Goal: Task Accomplishment & Management: Manage account settings

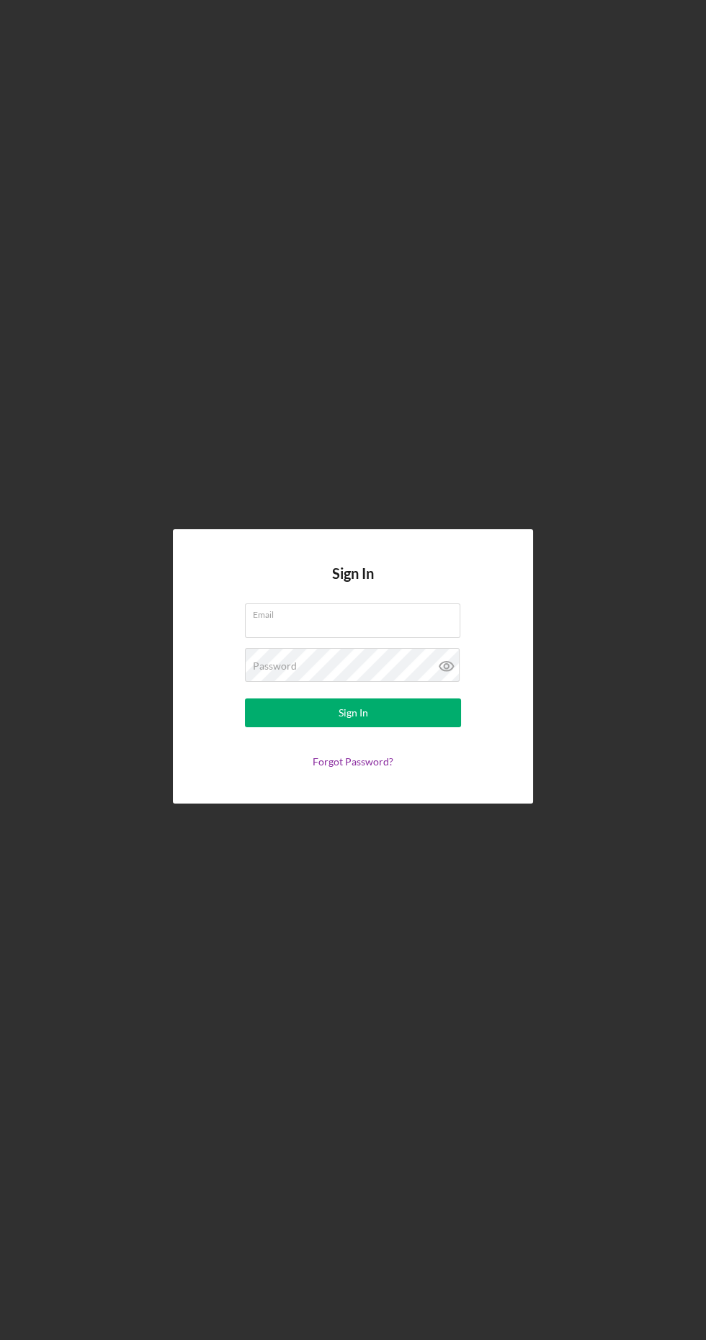
click at [281, 638] on input "Email" at bounding box center [352, 620] width 215 height 35
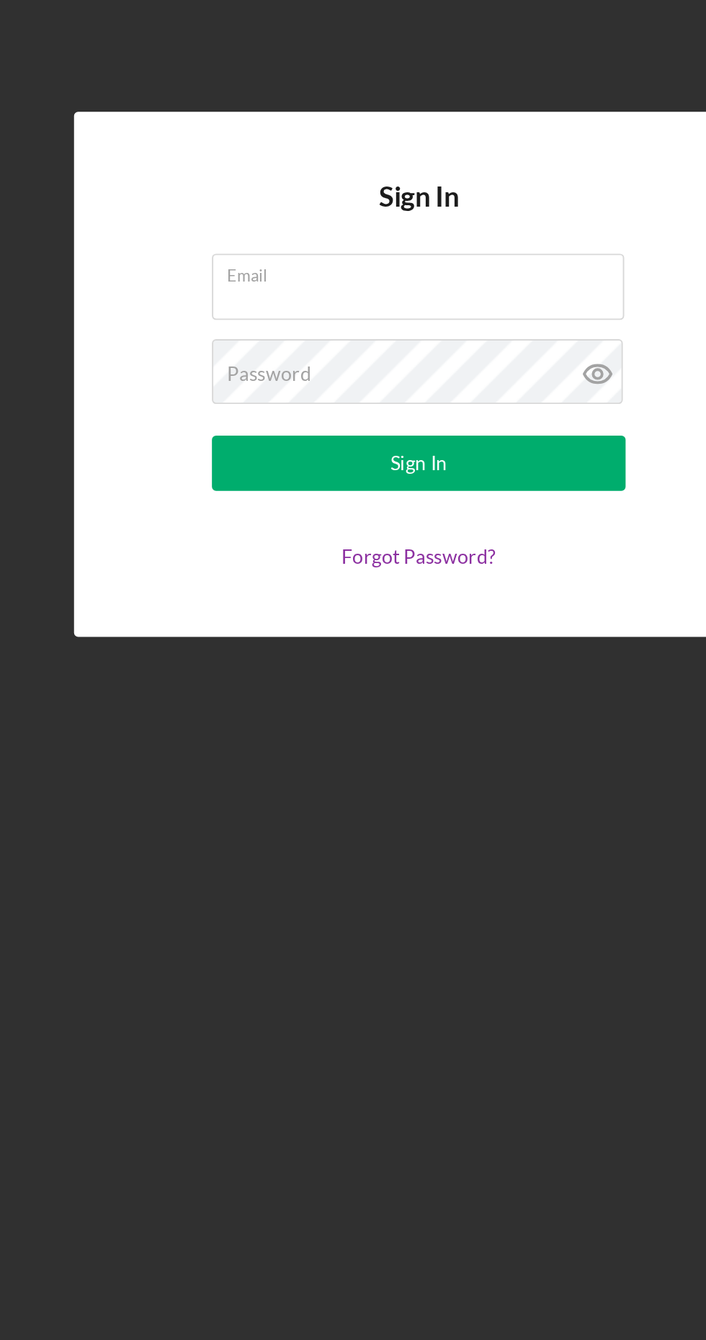
click at [287, 639] on div "Email" at bounding box center [353, 621] width 216 height 36
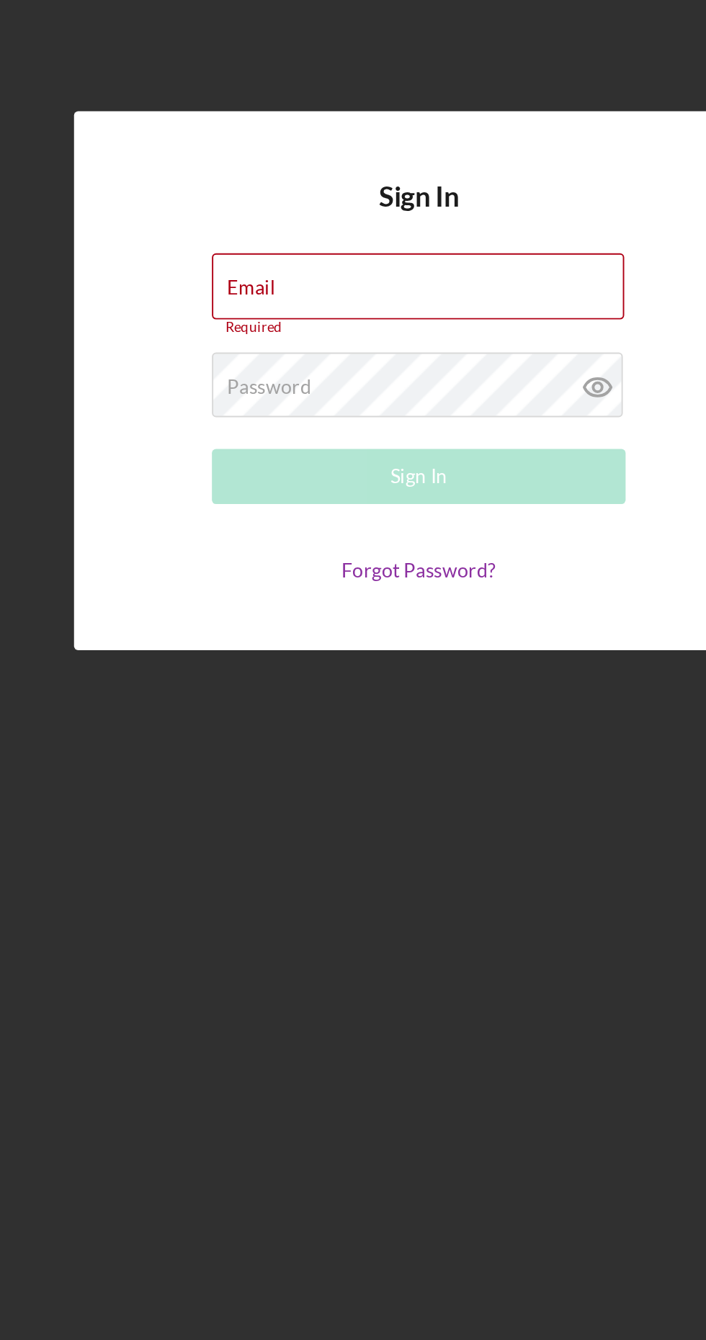
click at [291, 643] on div "Email Required" at bounding box center [353, 621] width 216 height 43
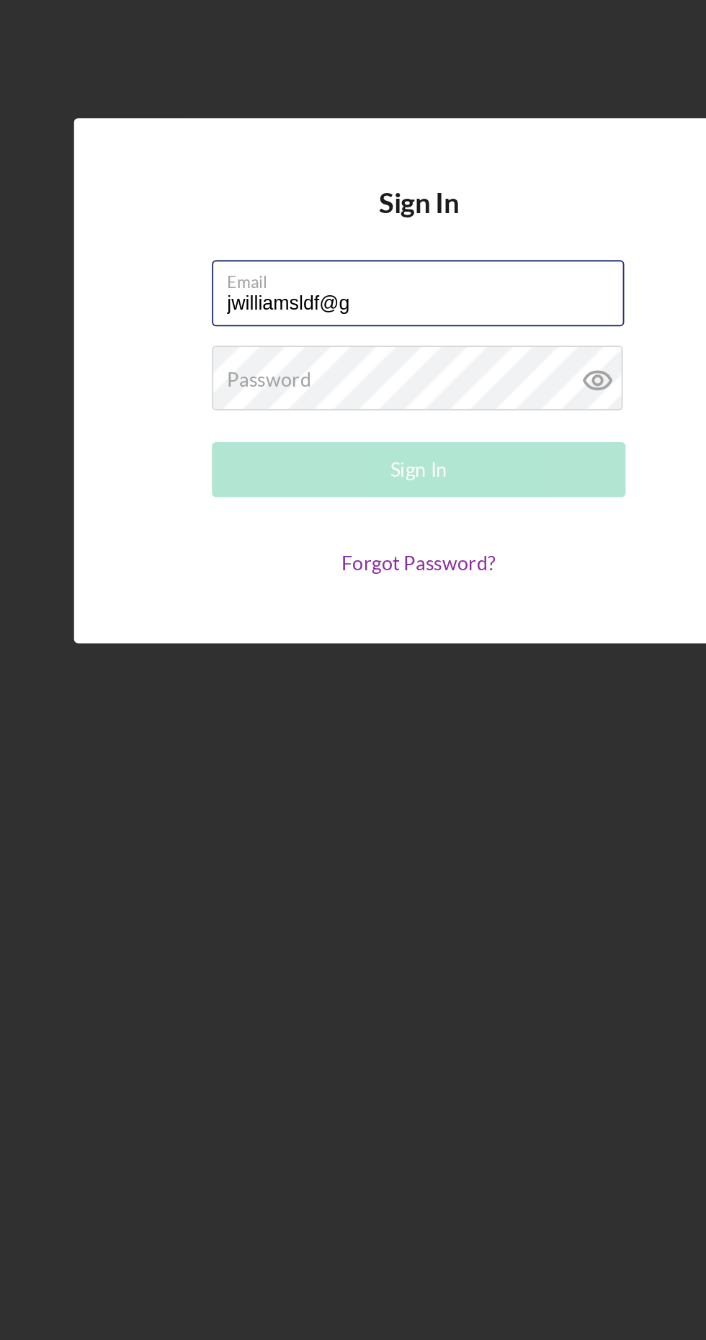
scroll to position [3, 0]
type input "[EMAIL_ADDRESS]"
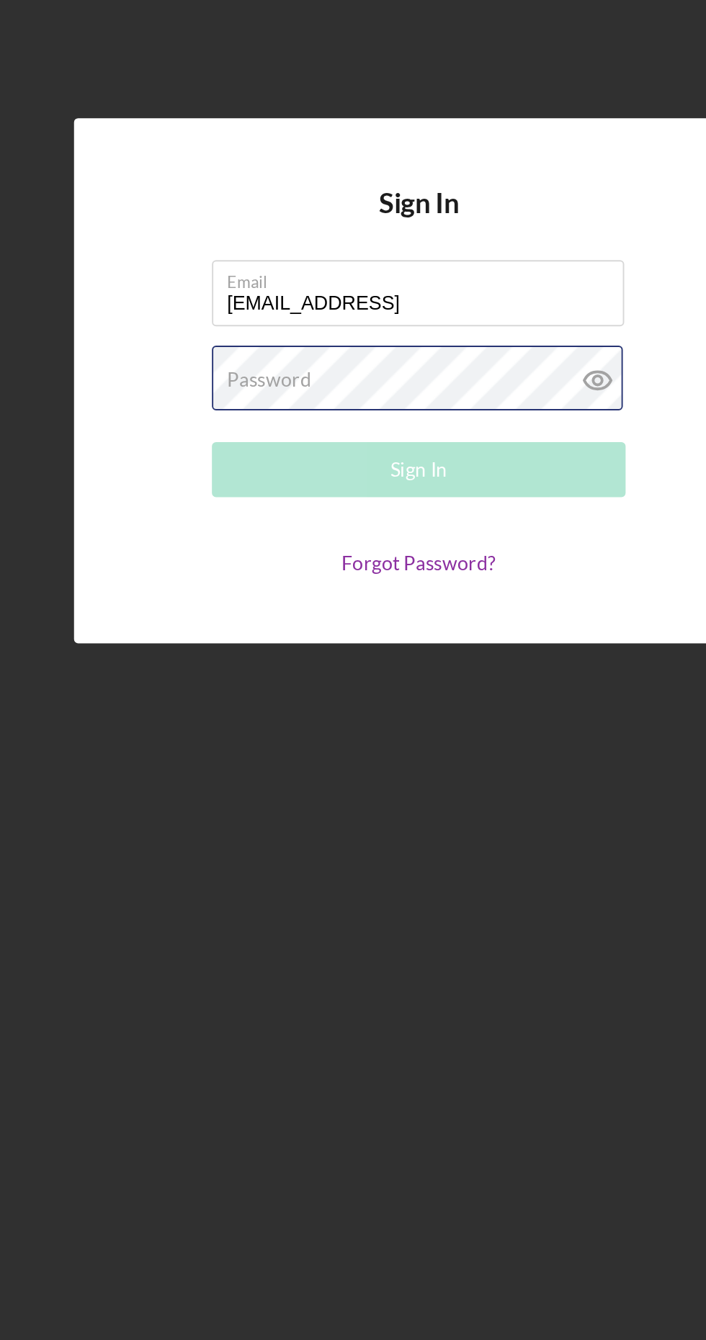
click at [299, 684] on div "Password Required" at bounding box center [353, 666] width 216 height 36
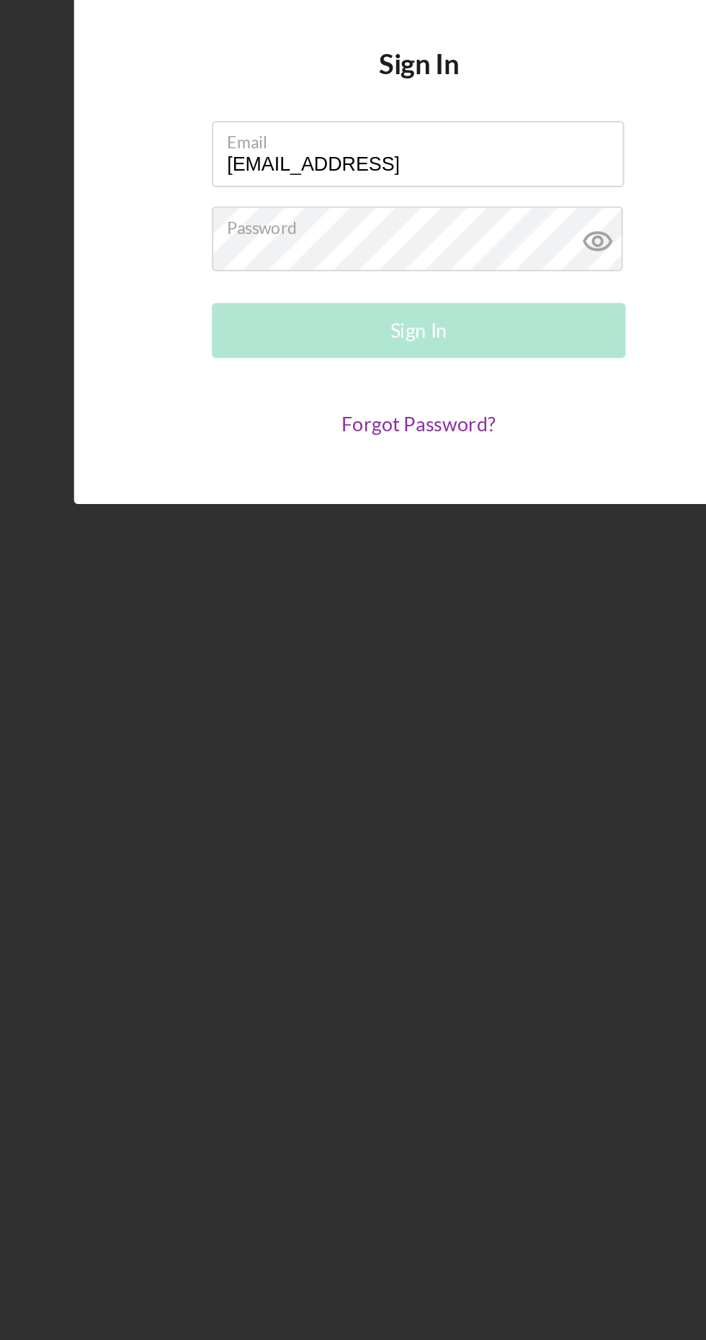
click at [343, 767] on link "Forgot Password?" at bounding box center [352, 761] width 81 height 12
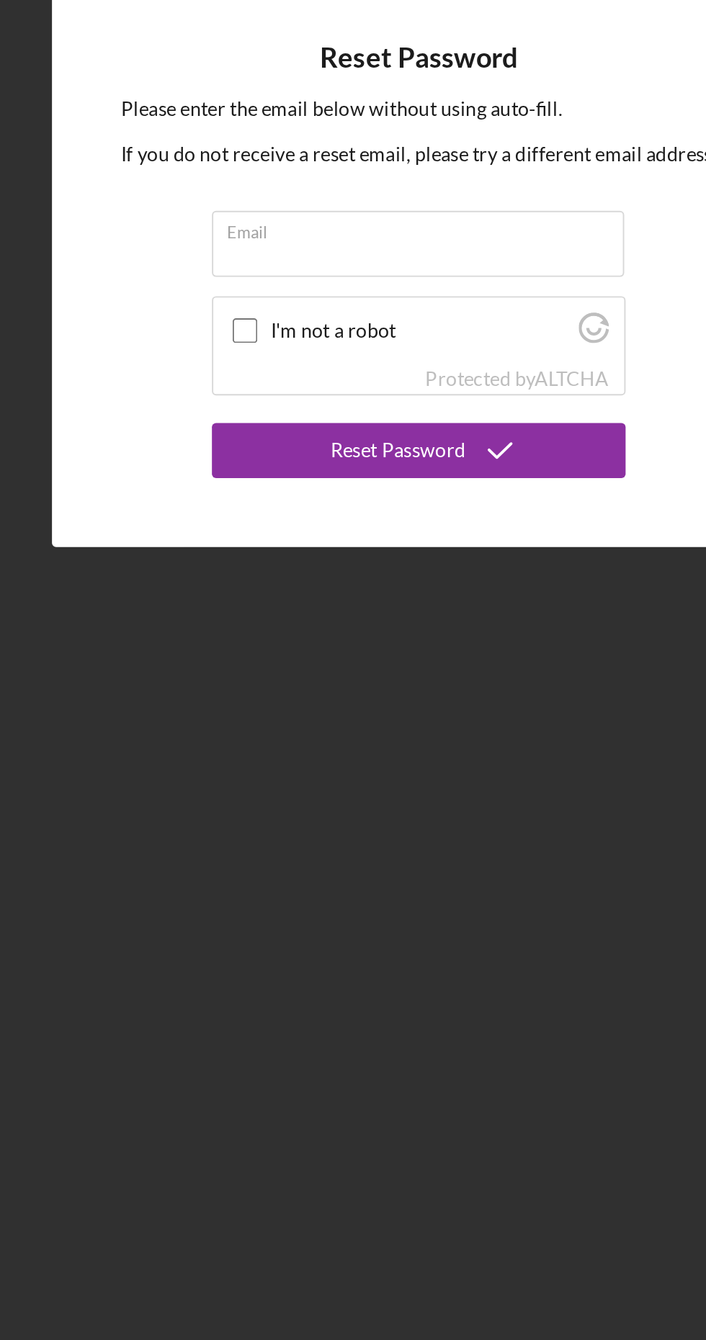
click at [297, 675] on input "Email" at bounding box center [352, 658] width 215 height 35
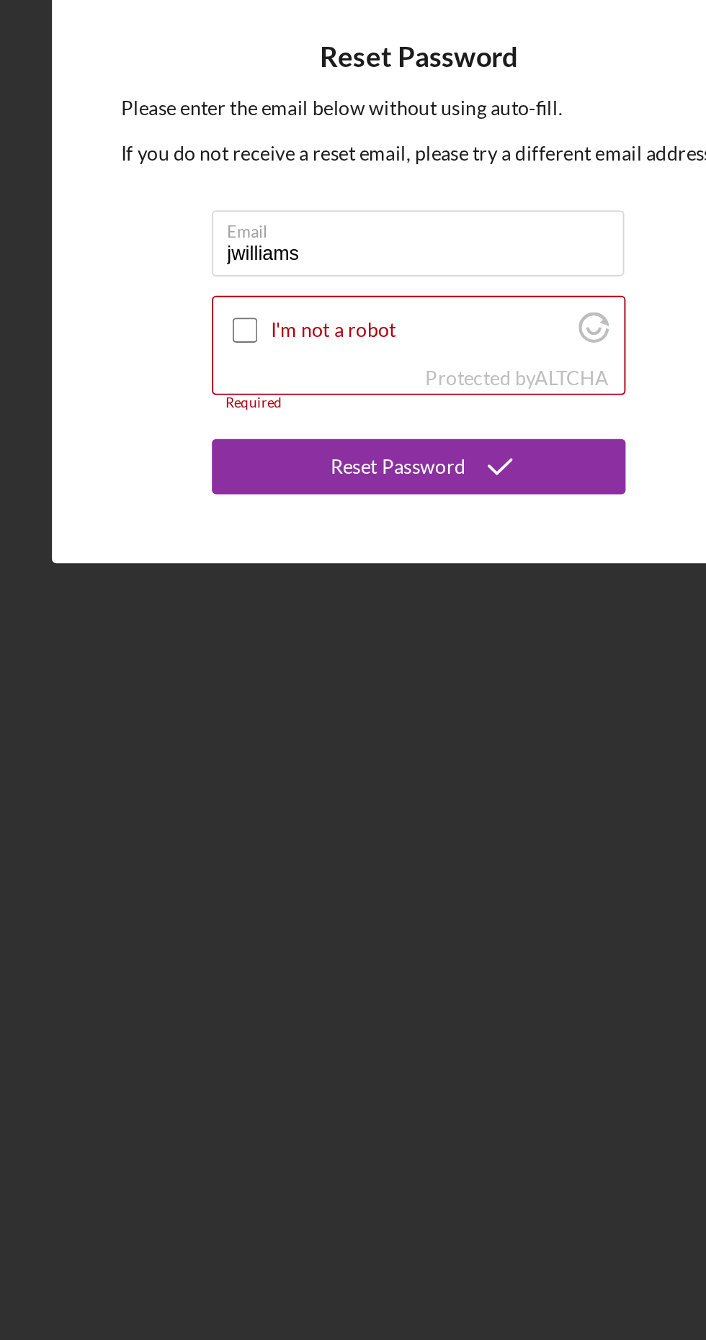
type input "jwilliams"
click at [263, 706] on input "I'm not a robot" at bounding box center [262, 699] width 13 height 13
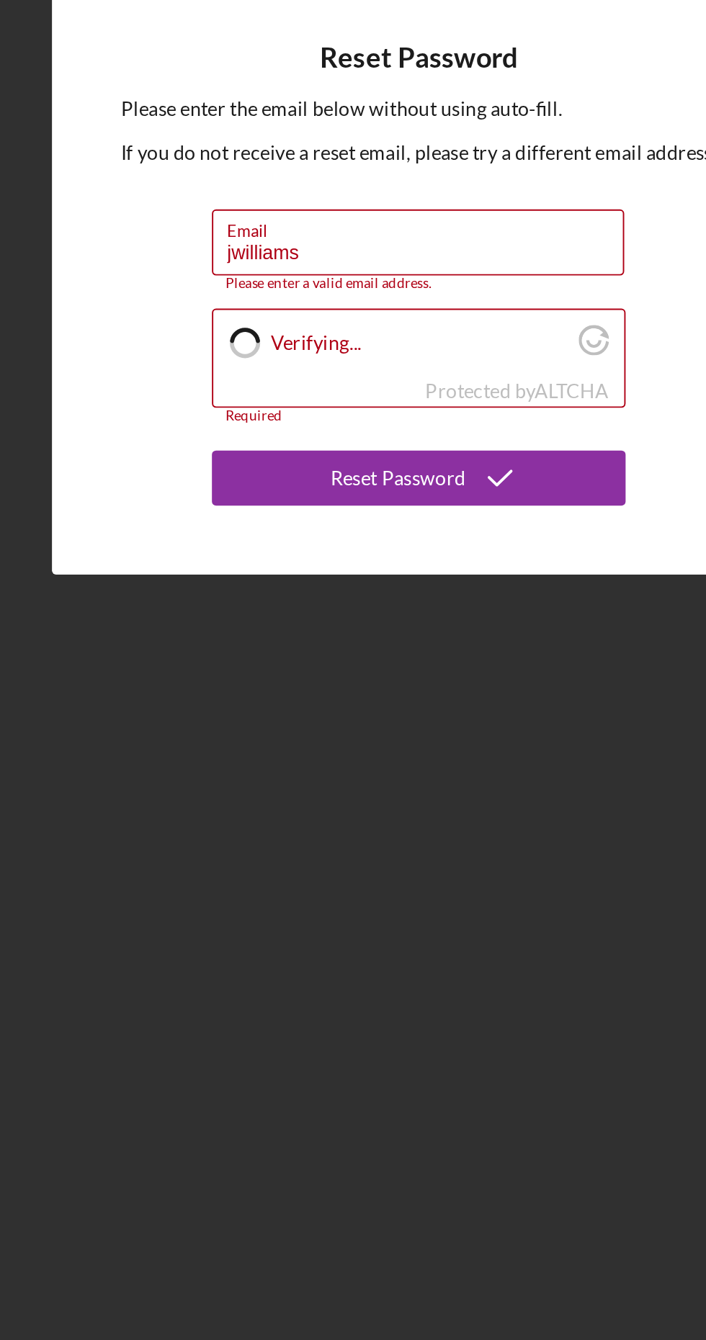
checkbox input "true"
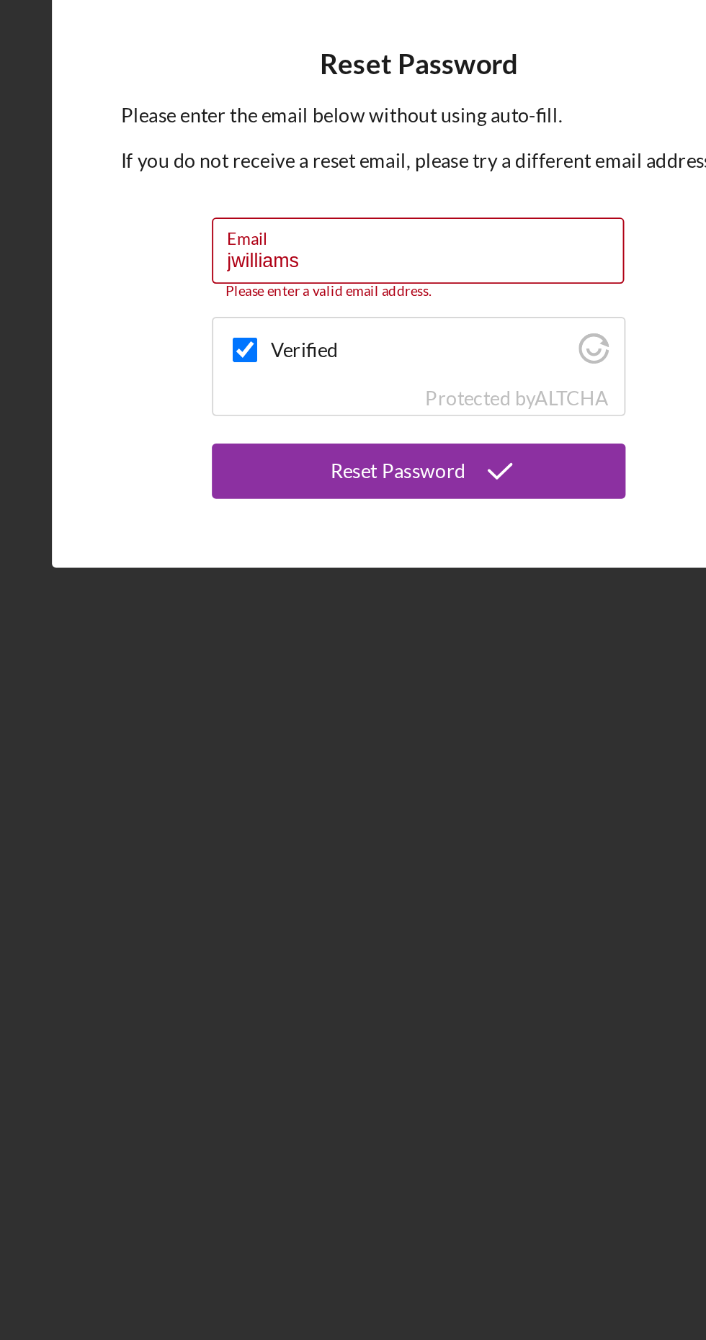
scroll to position [4, 0]
click at [320, 672] on input "jwilliams" at bounding box center [352, 654] width 215 height 35
click at [318, 784] on div "Reset Password" at bounding box center [342, 769] width 71 height 29
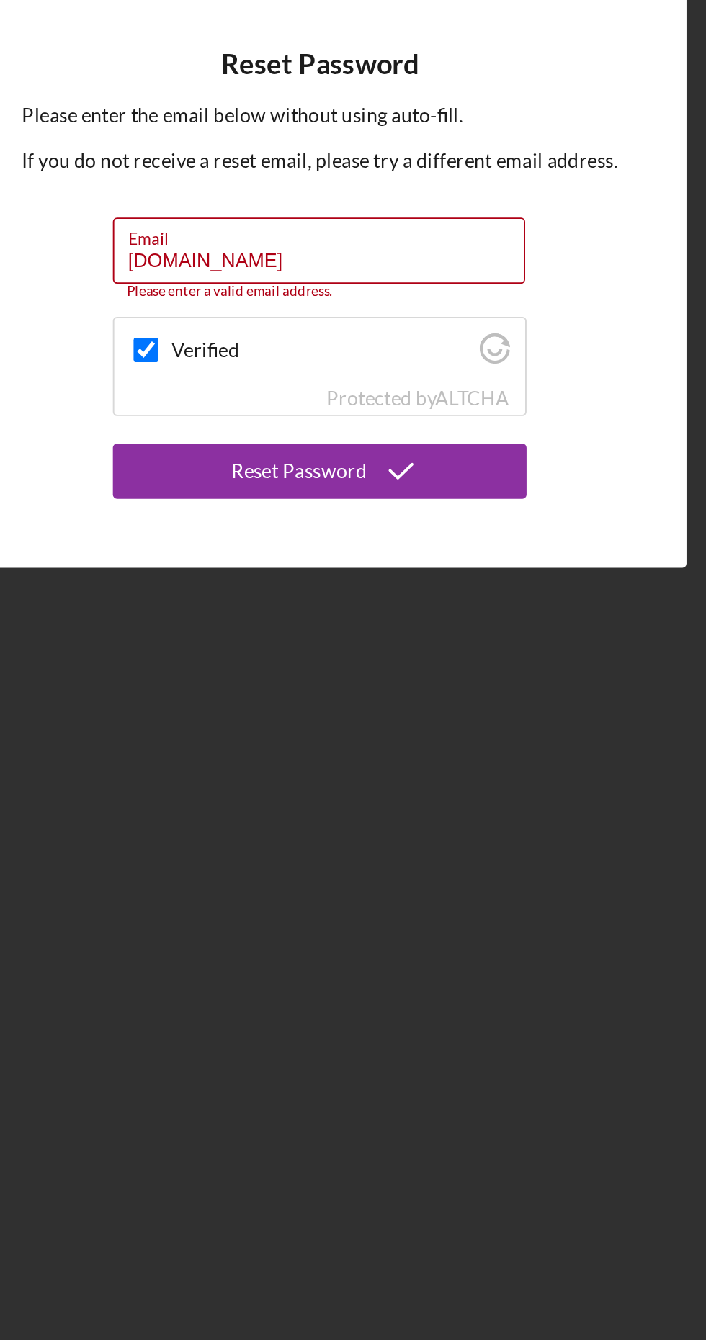
click at [378, 672] on input "[DOMAIN_NAME]" at bounding box center [352, 654] width 215 height 35
type input "jwilliamsld"
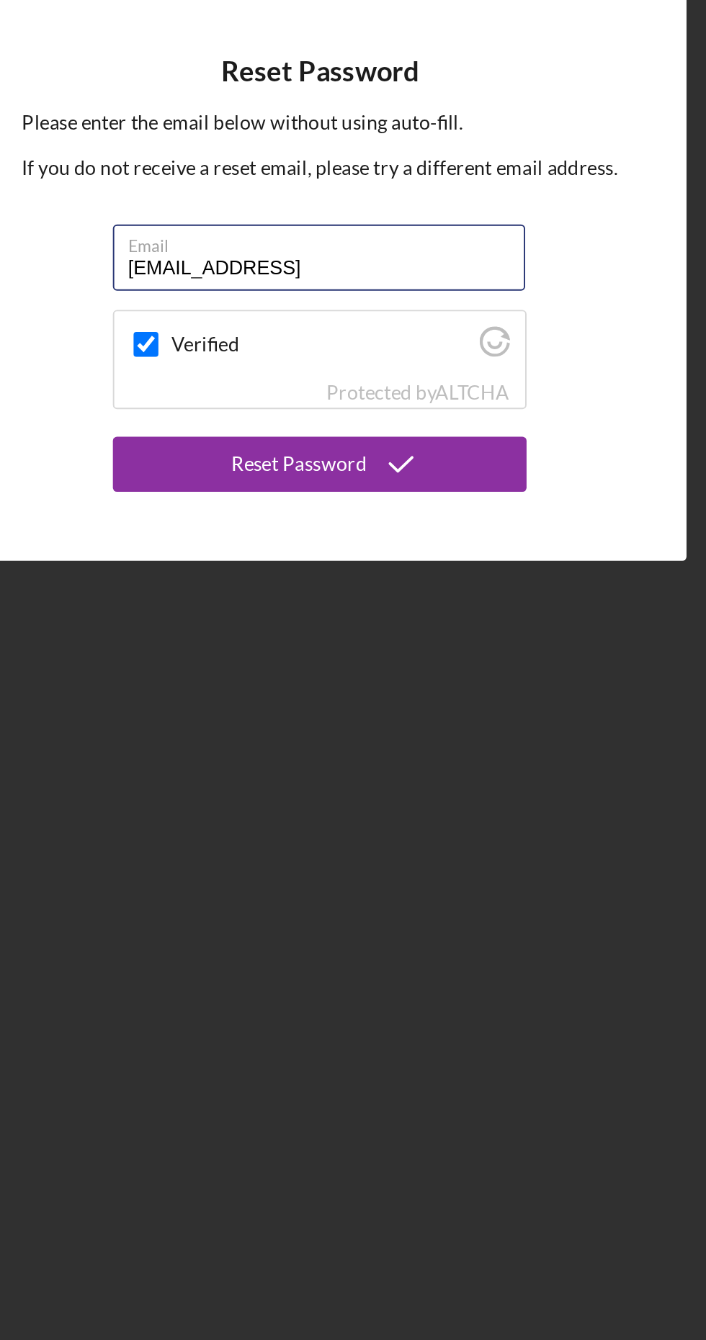
type input "[EMAIL_ADDRESS]"
click at [245, 752] on button "Reset Password" at bounding box center [353, 766] width 216 height 29
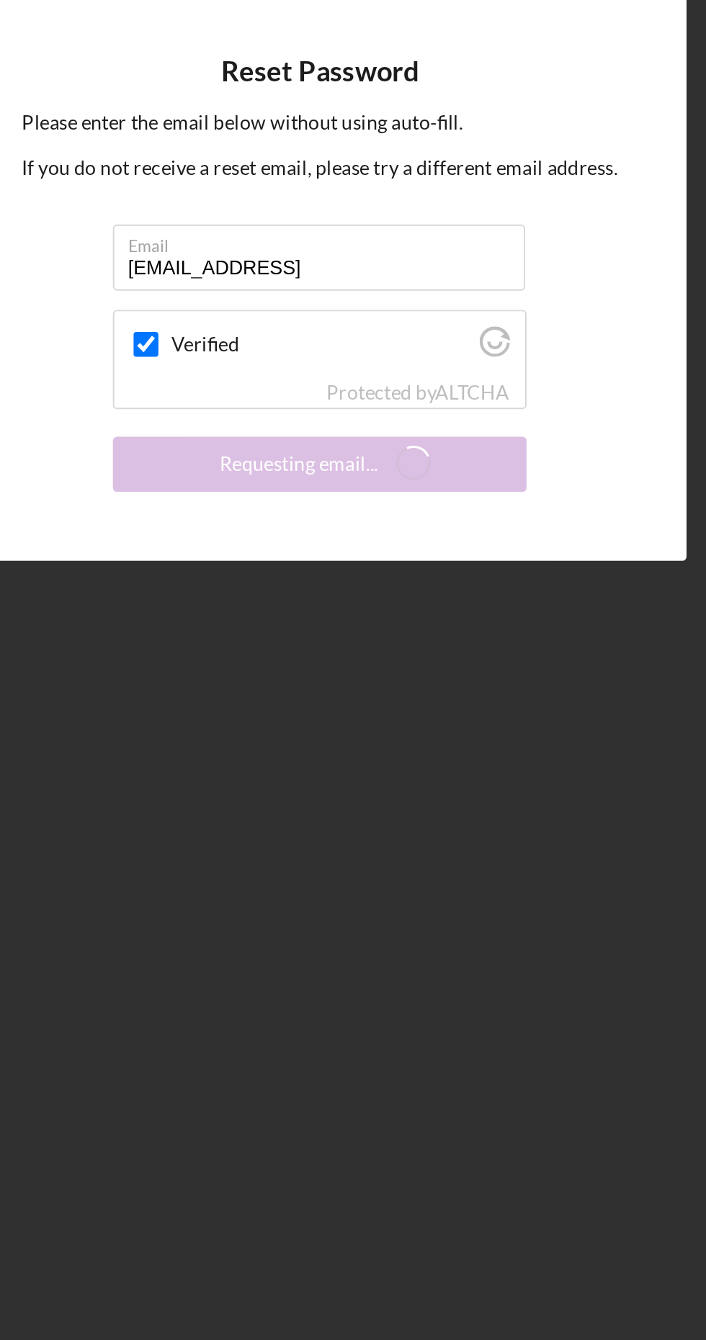
scroll to position [31, 0]
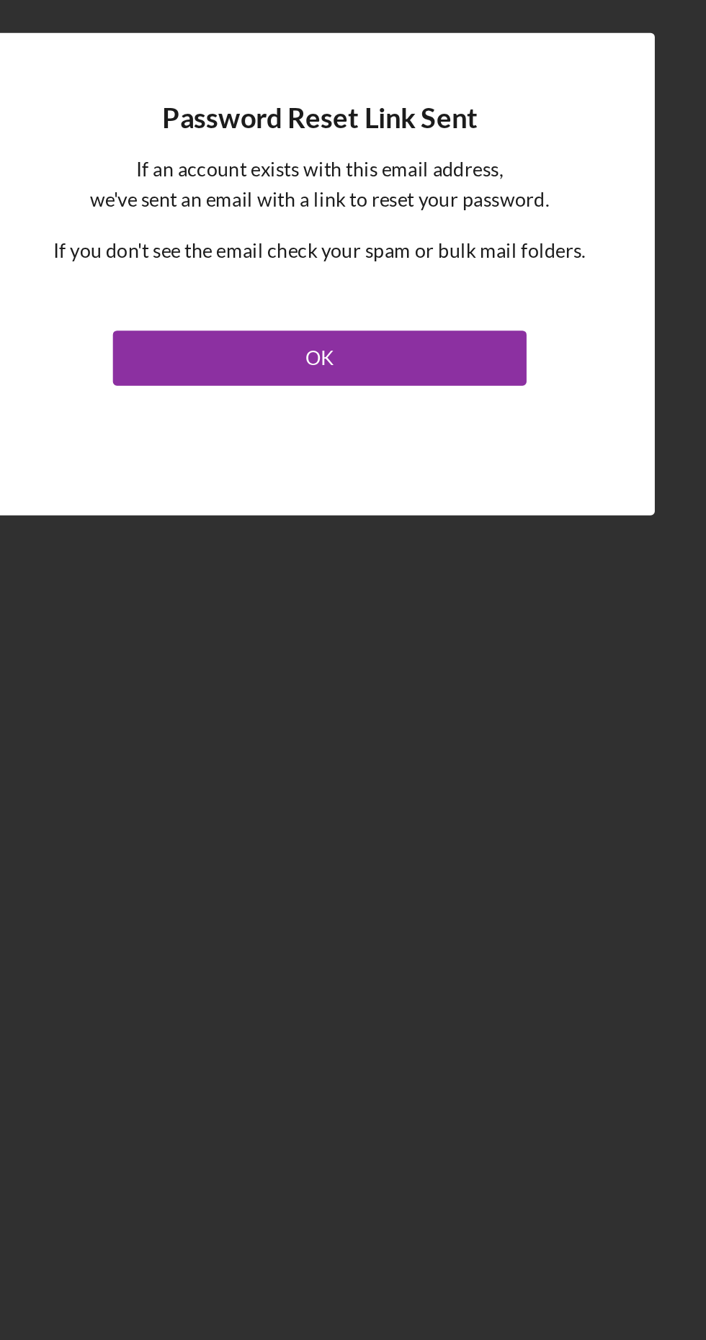
click at [382, 725] on button "OK" at bounding box center [353, 710] width 216 height 29
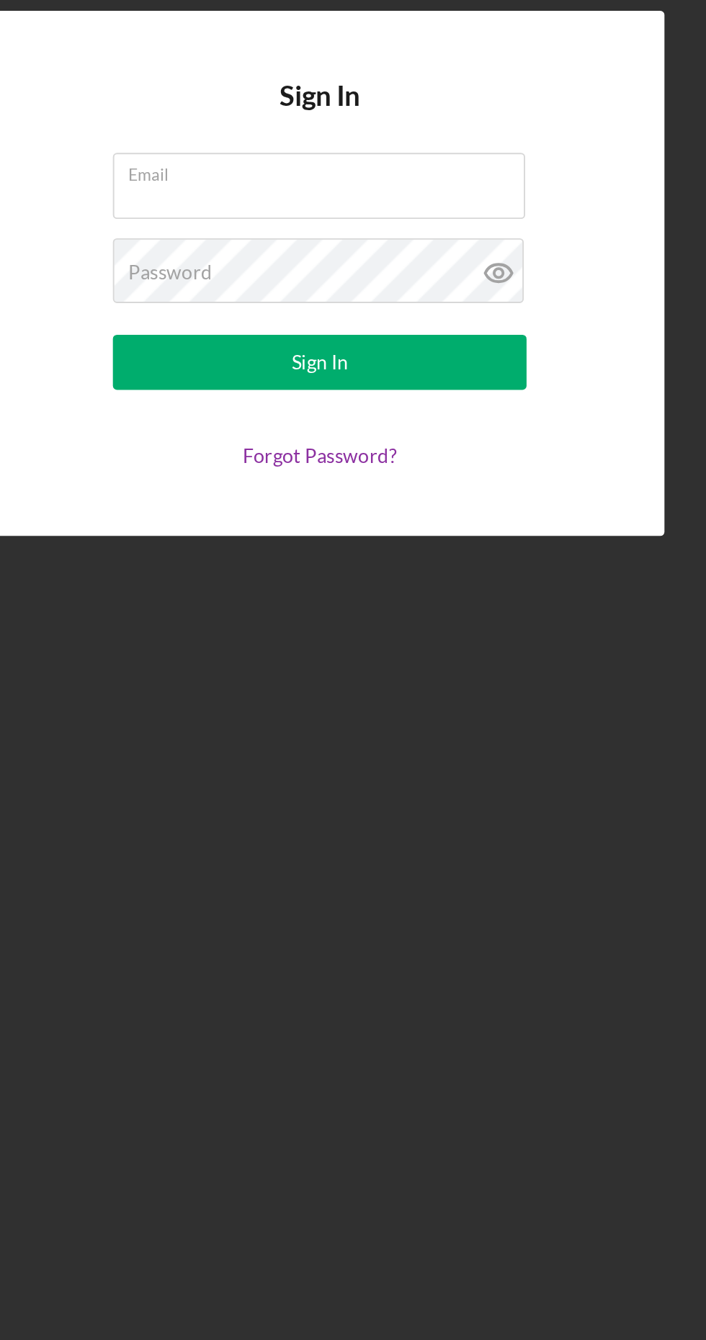
scroll to position [28, 0]
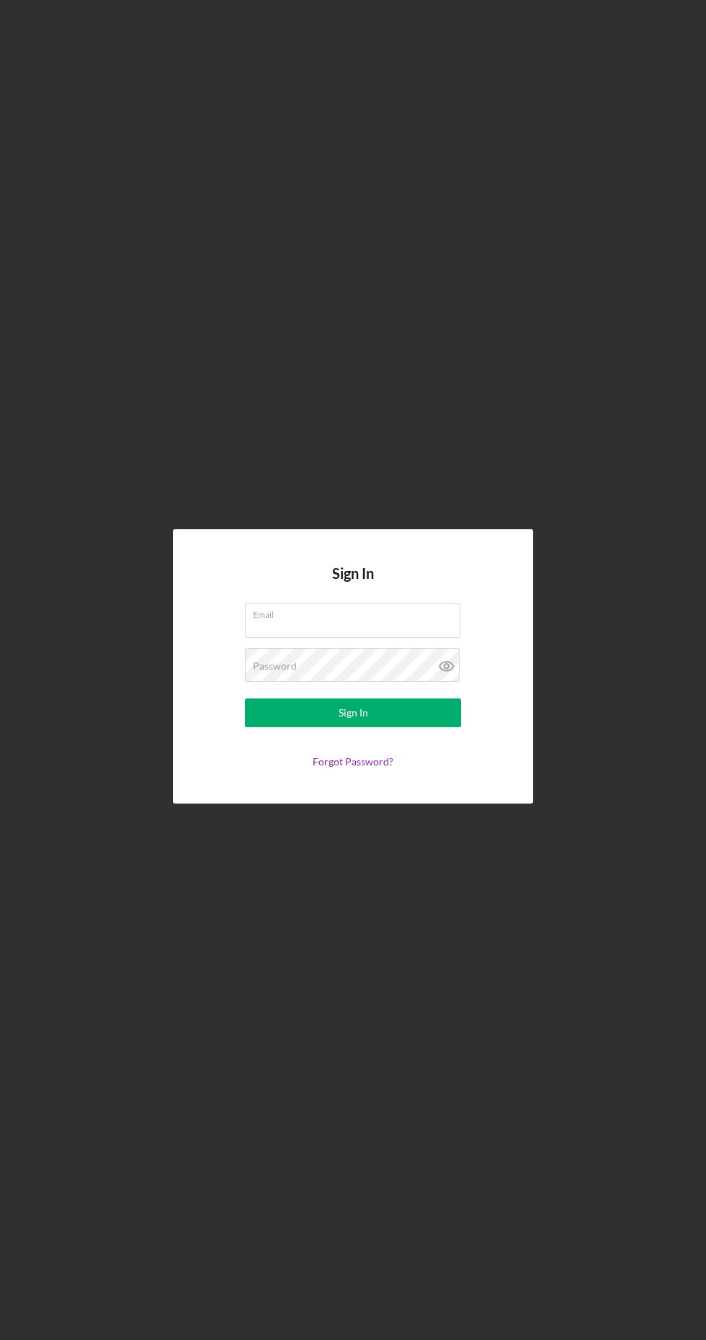
click at [176, 418] on div "Sign In Email Password Sign In Forgot Password?" at bounding box center [352, 666] width 691 height 1333
